Goal: Task Accomplishment & Management: Use online tool/utility

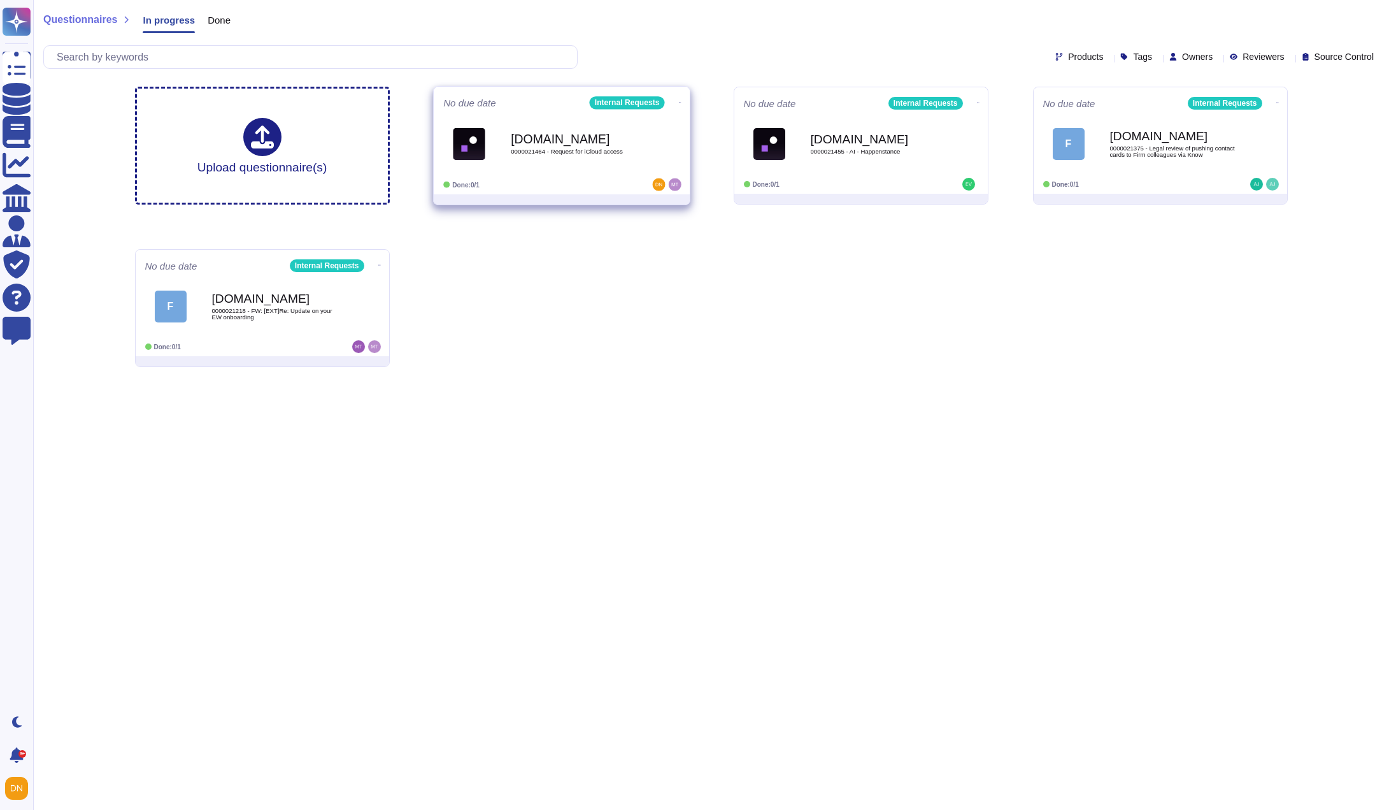
click at [495, 124] on span "[DOMAIN_NAME] 0000021464 - Request for iCloud access" at bounding box center [561, 144] width 237 height 52
